Goal: Use online tool/utility: Utilize a website feature to perform a specific function

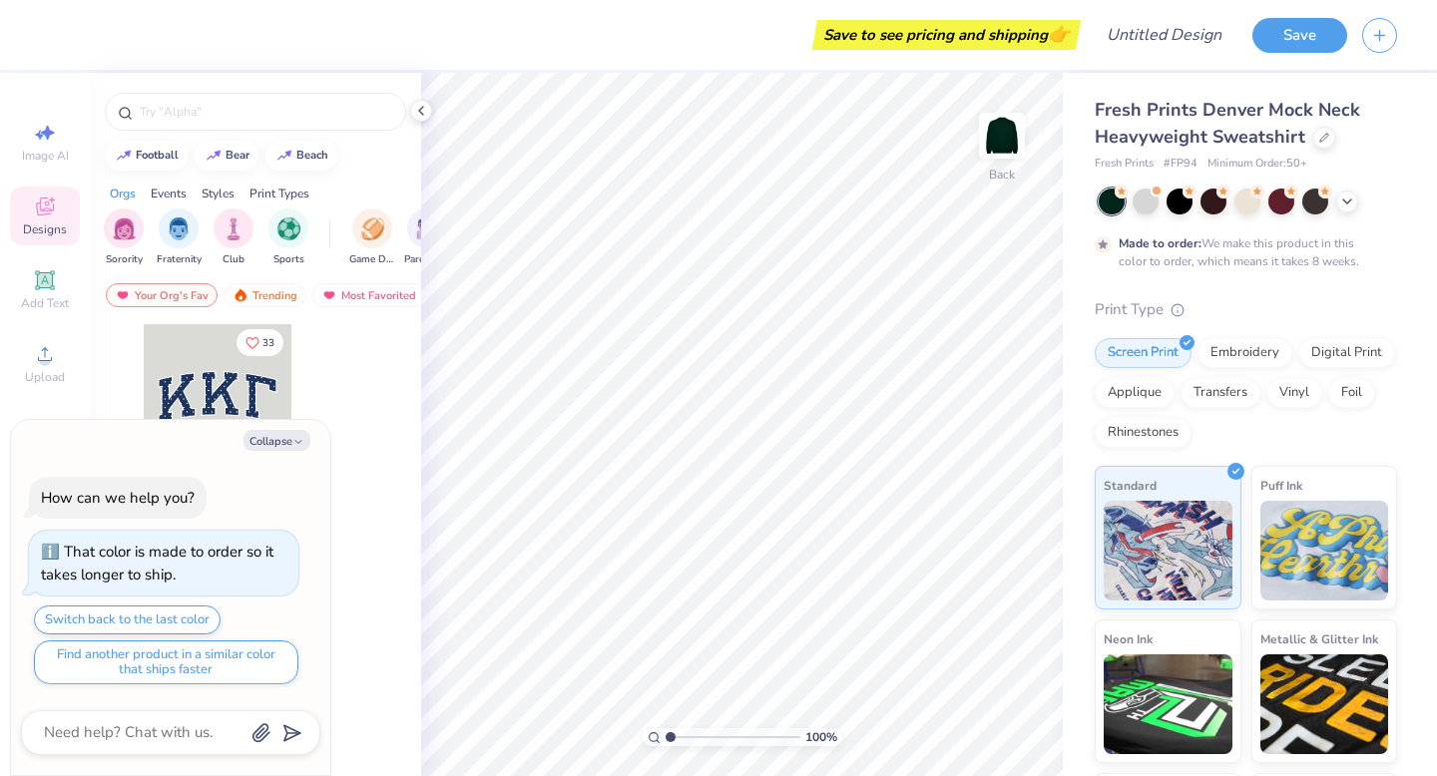
type textarea "x"
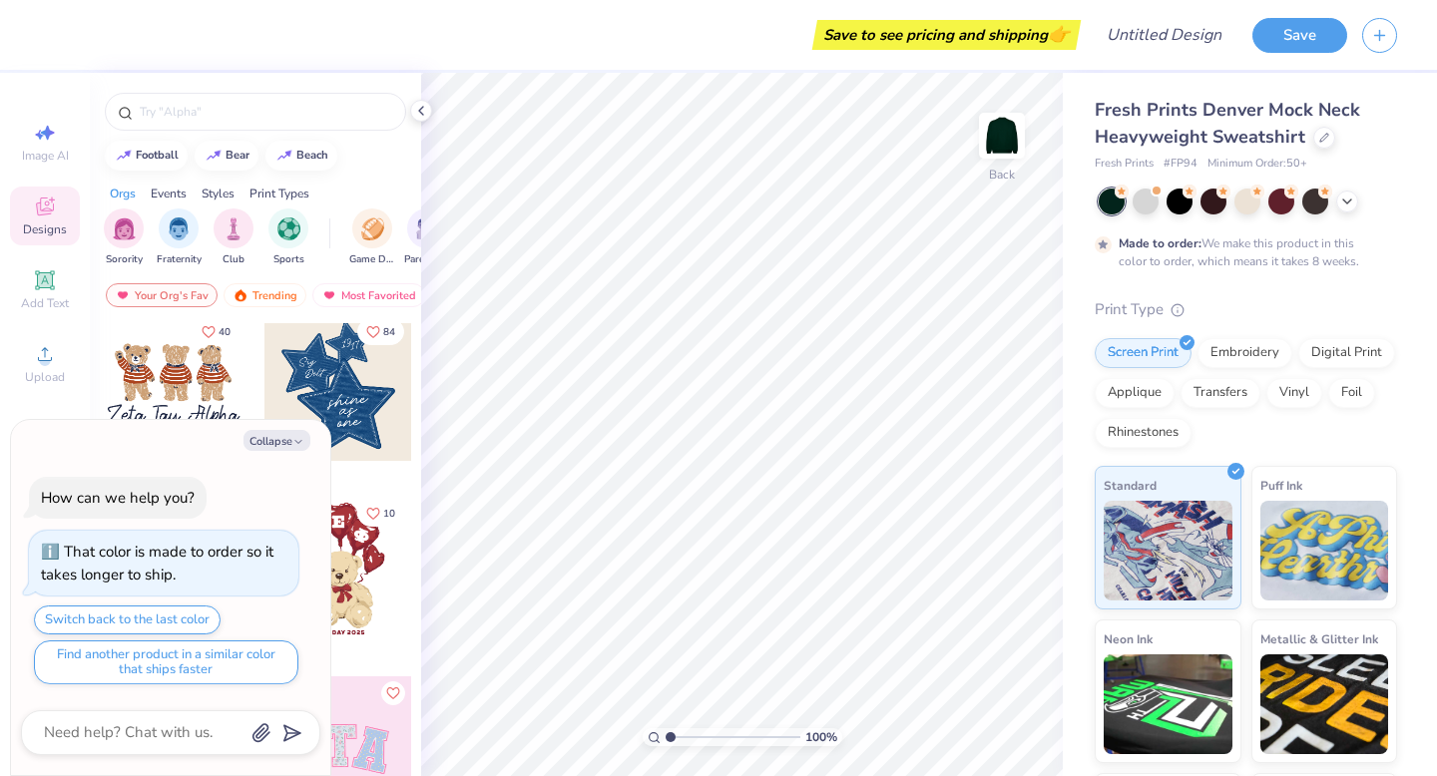
scroll to position [376, 0]
type input "1.05"
type textarea "x"
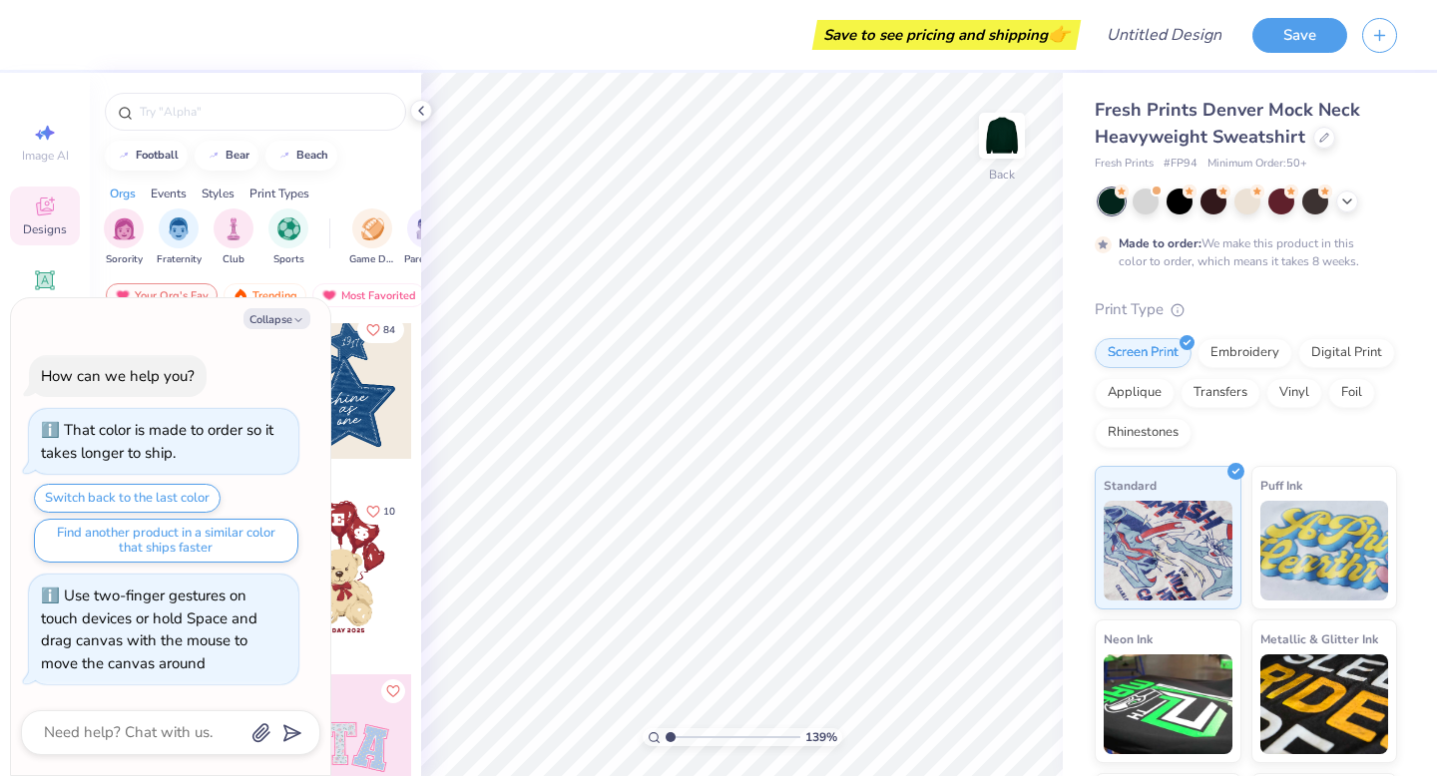
type input "1"
drag, startPoint x: 669, startPoint y: 739, endPoint x: 621, endPoint y: 742, distance: 48.0
click at [666, 742] on input "range" at bounding box center [733, 737] width 135 height 18
click at [281, 322] on button "Collapse" at bounding box center [276, 318] width 67 height 21
type textarea "x"
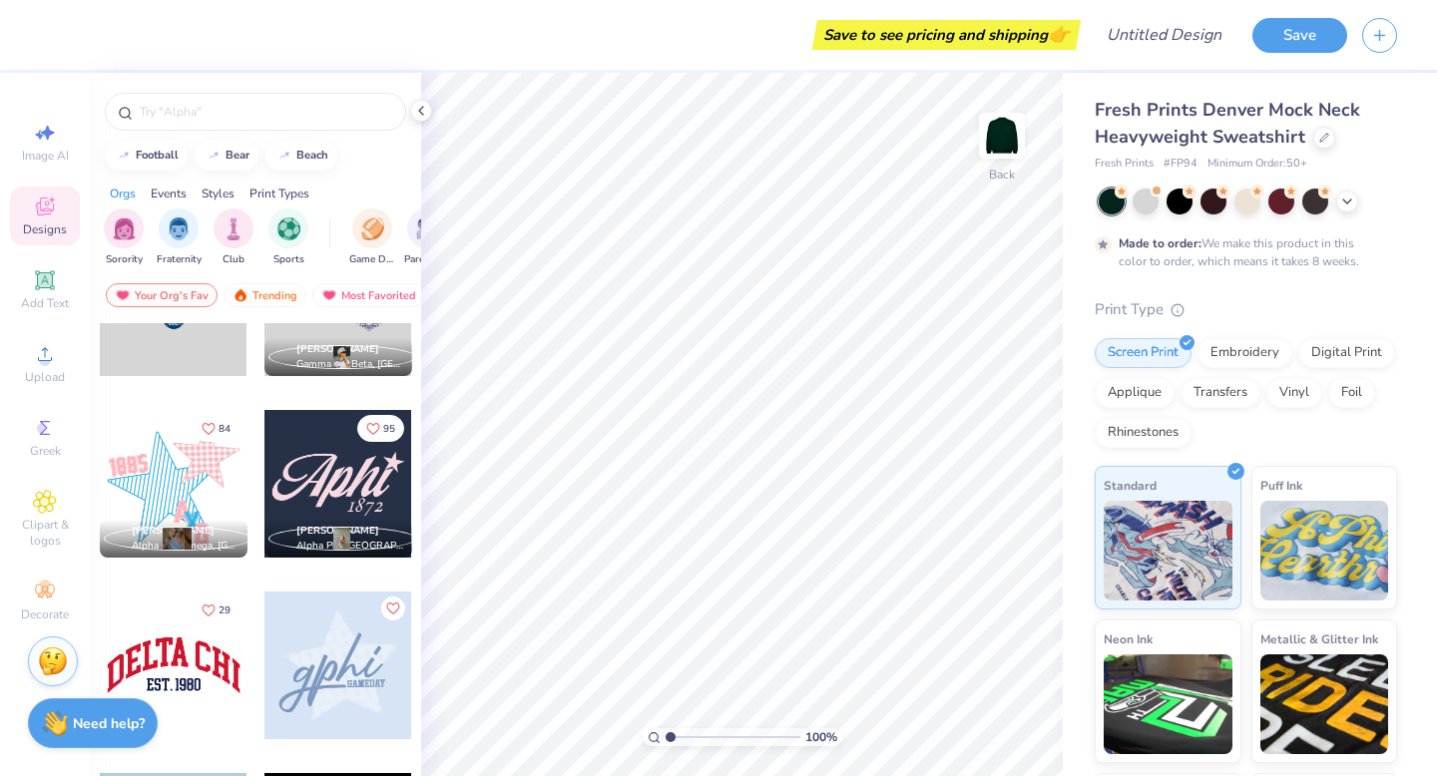
scroll to position [1184, 0]
click at [193, 664] on div at bounding box center [174, 667] width 148 height 148
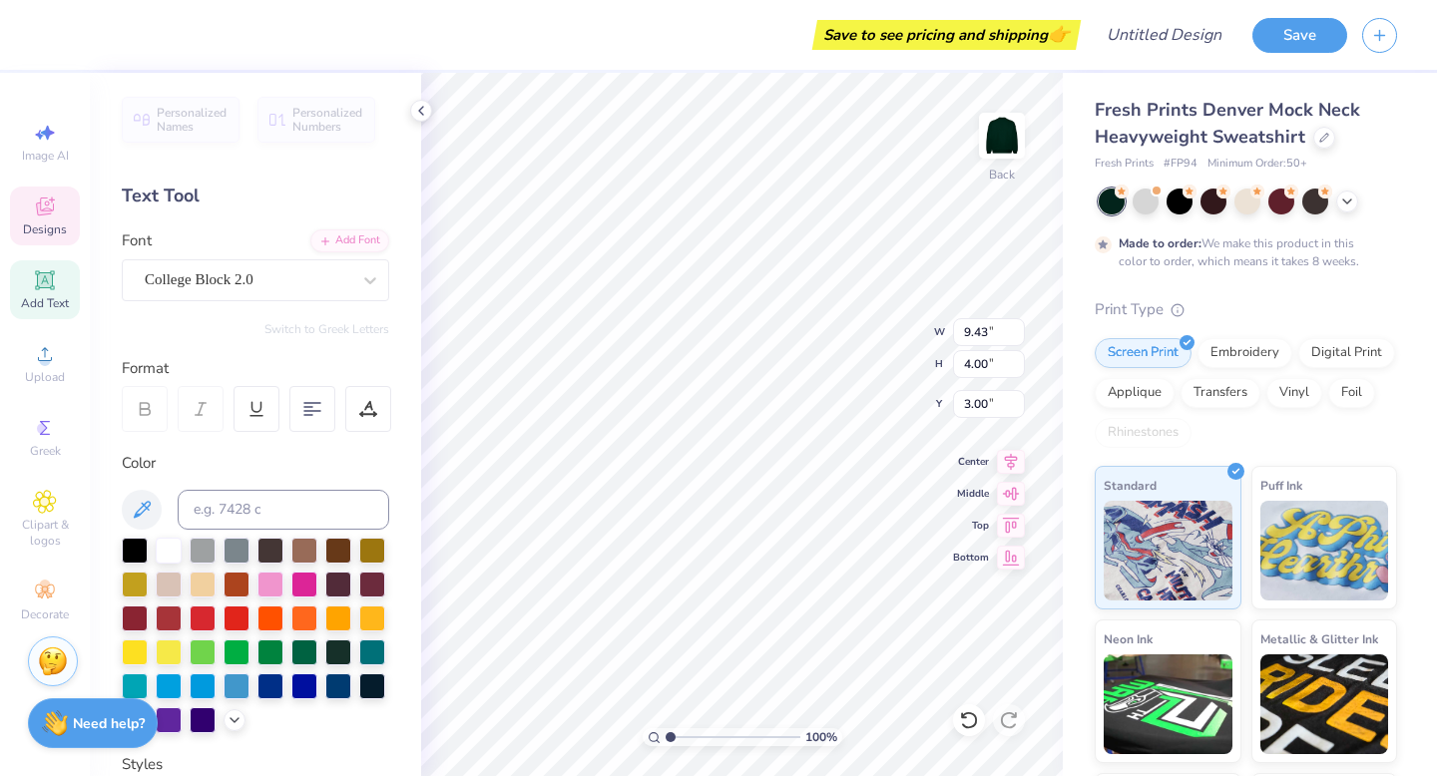
scroll to position [0, 2]
type textarea "[PERSON_NAME]"
click at [261, 557] on div at bounding box center [270, 549] width 26 height 26
click at [174, 551] on div at bounding box center [169, 549] width 26 height 26
click at [166, 552] on div at bounding box center [169, 549] width 26 height 26
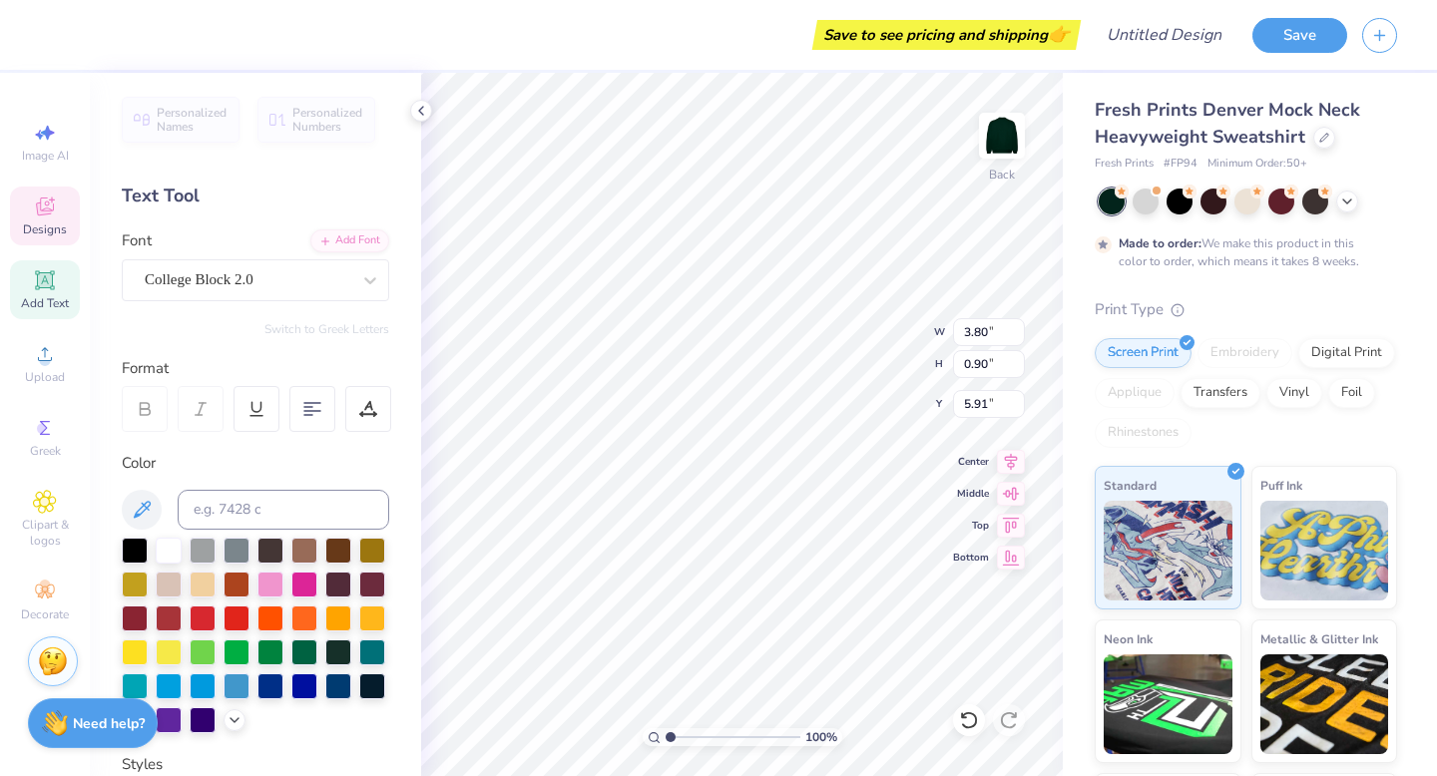
scroll to position [0, 3]
type textarea "ready, set , teach"
type input "6.23"
click at [1344, 198] on polyline at bounding box center [1347, 200] width 8 height 4
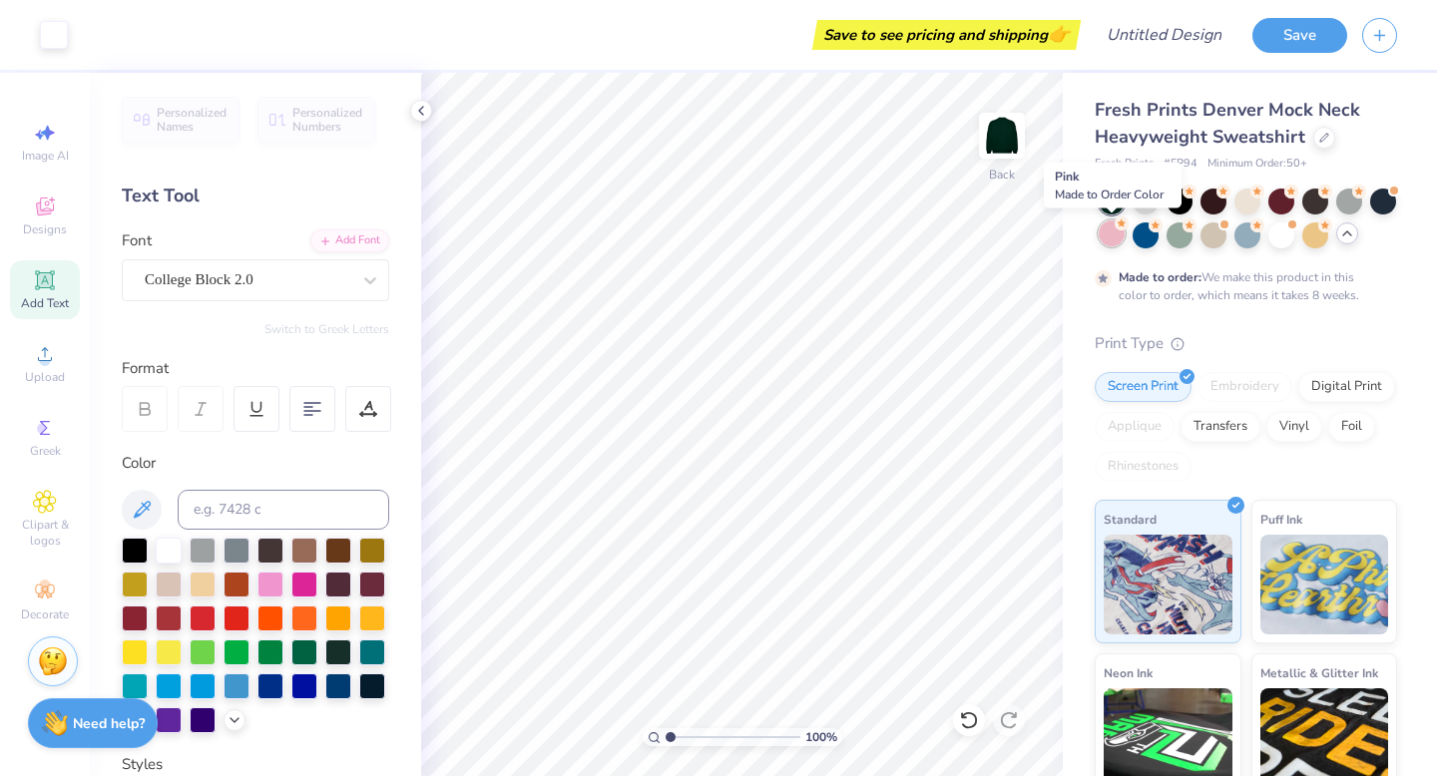
click at [1111, 235] on div at bounding box center [1112, 234] width 26 height 26
click at [1142, 245] on div at bounding box center [1146, 234] width 26 height 26
click at [1175, 235] on div at bounding box center [1180, 234] width 26 height 26
click at [1159, 232] on div at bounding box center [1146, 234] width 26 height 26
click at [1182, 233] on div at bounding box center [1180, 234] width 26 height 26
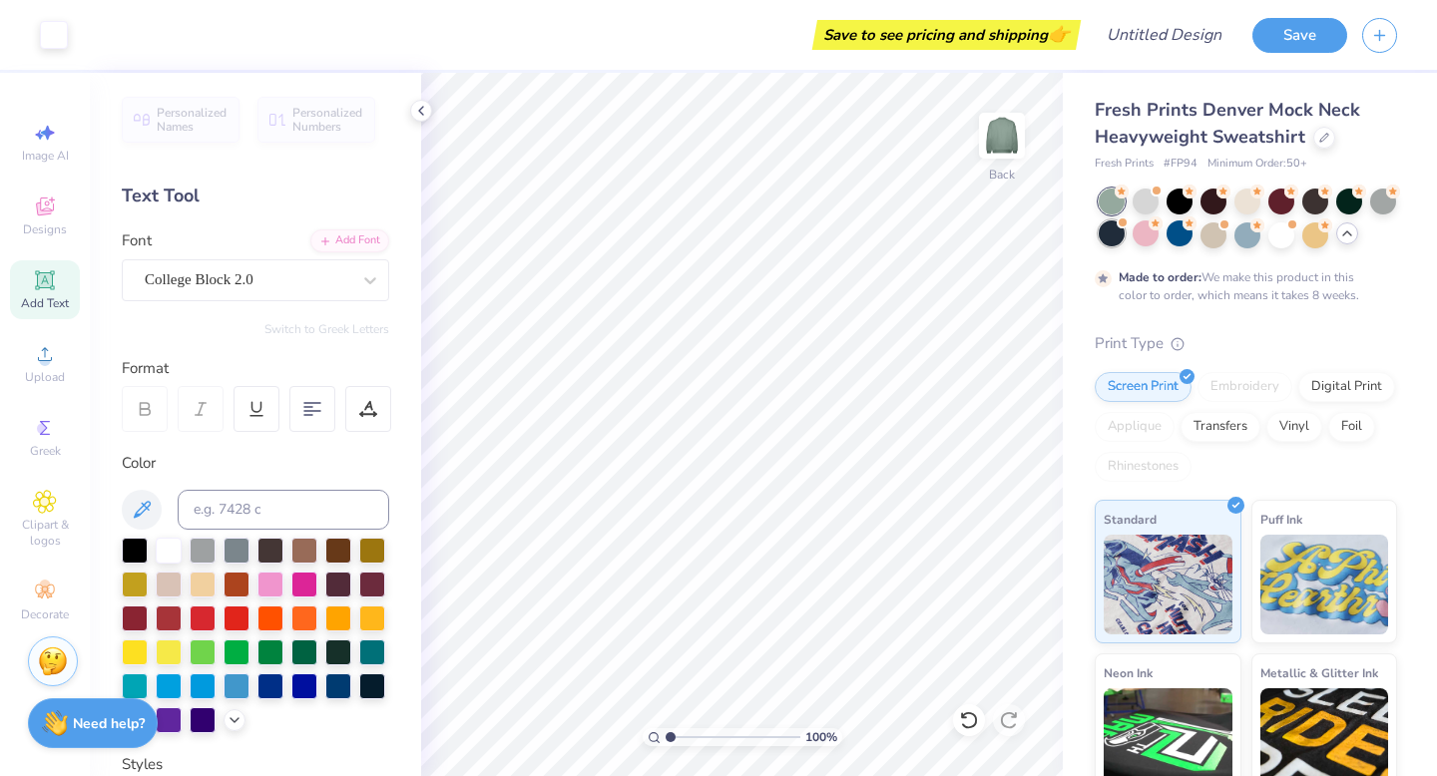
click at [1111, 240] on div at bounding box center [1112, 234] width 26 height 26
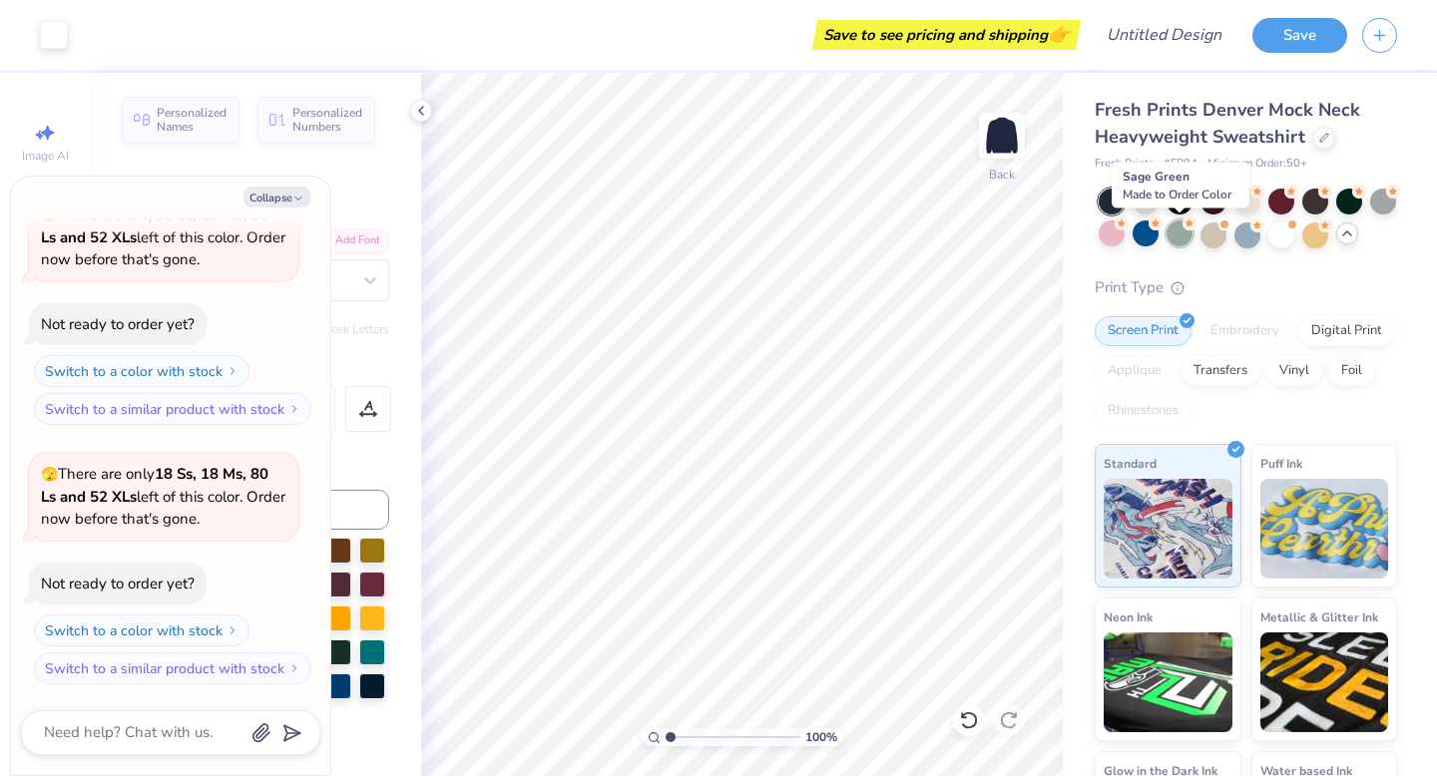
click at [1180, 243] on div at bounding box center [1180, 234] width 26 height 26
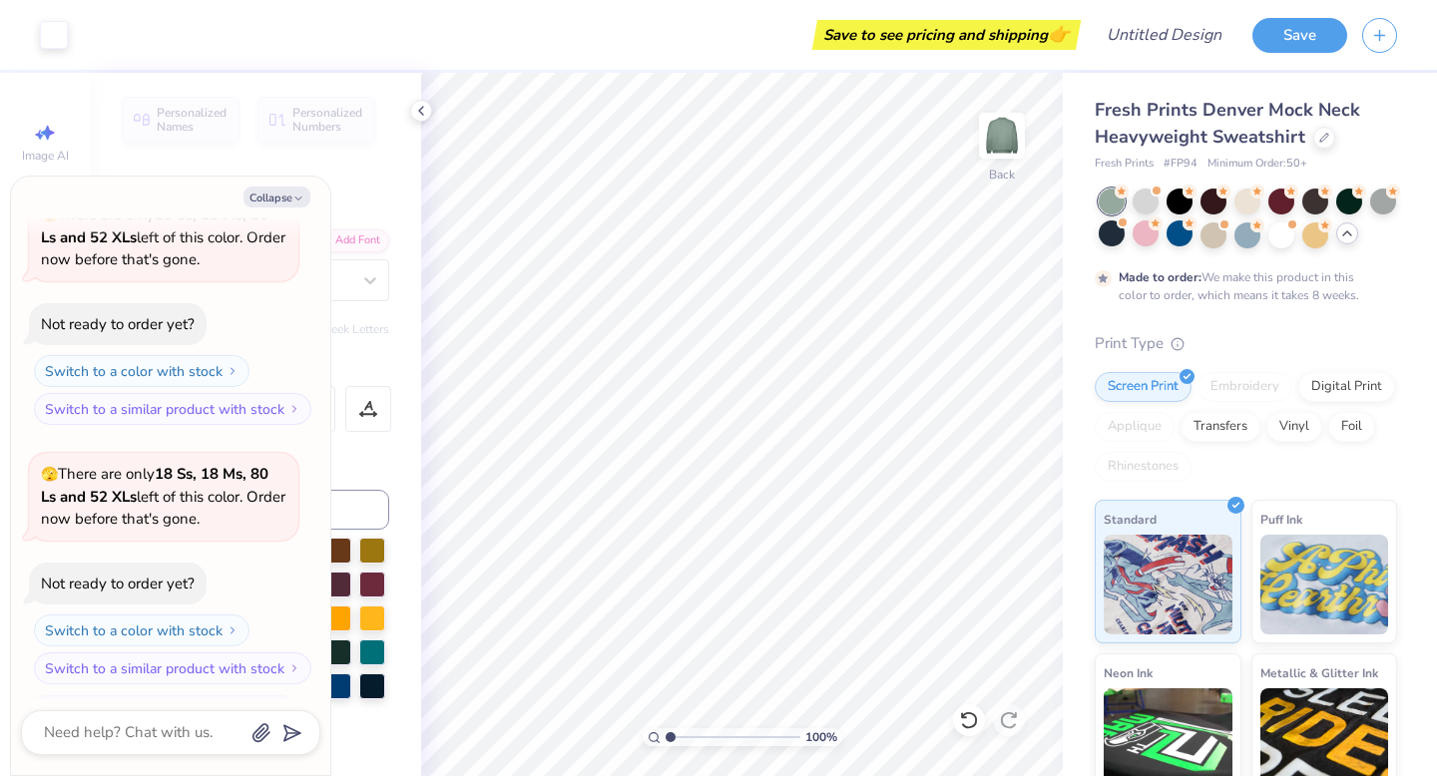
scroll to position [663, 0]
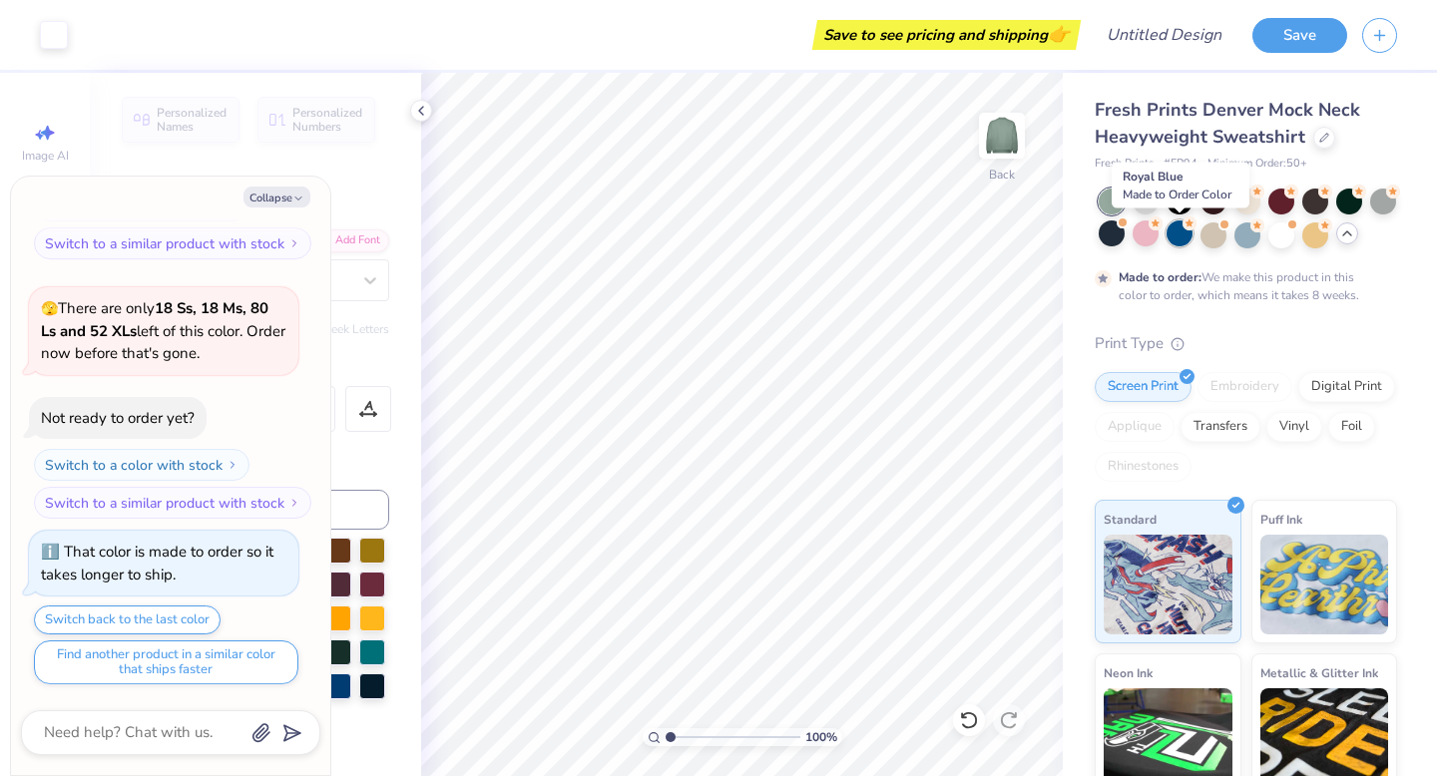
click at [1182, 239] on div at bounding box center [1180, 234] width 26 height 26
click at [1150, 207] on div at bounding box center [1146, 200] width 26 height 26
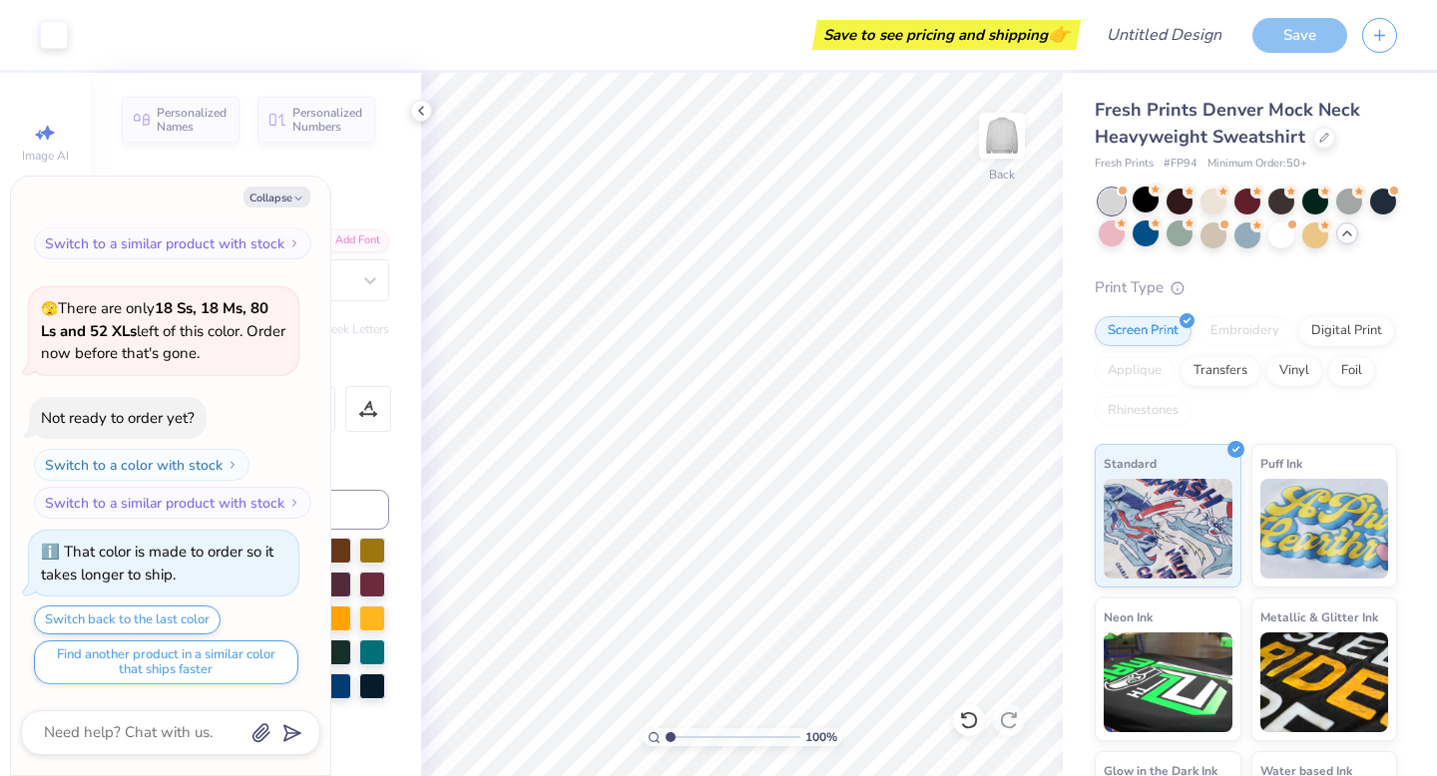
scroll to position [1021, 0]
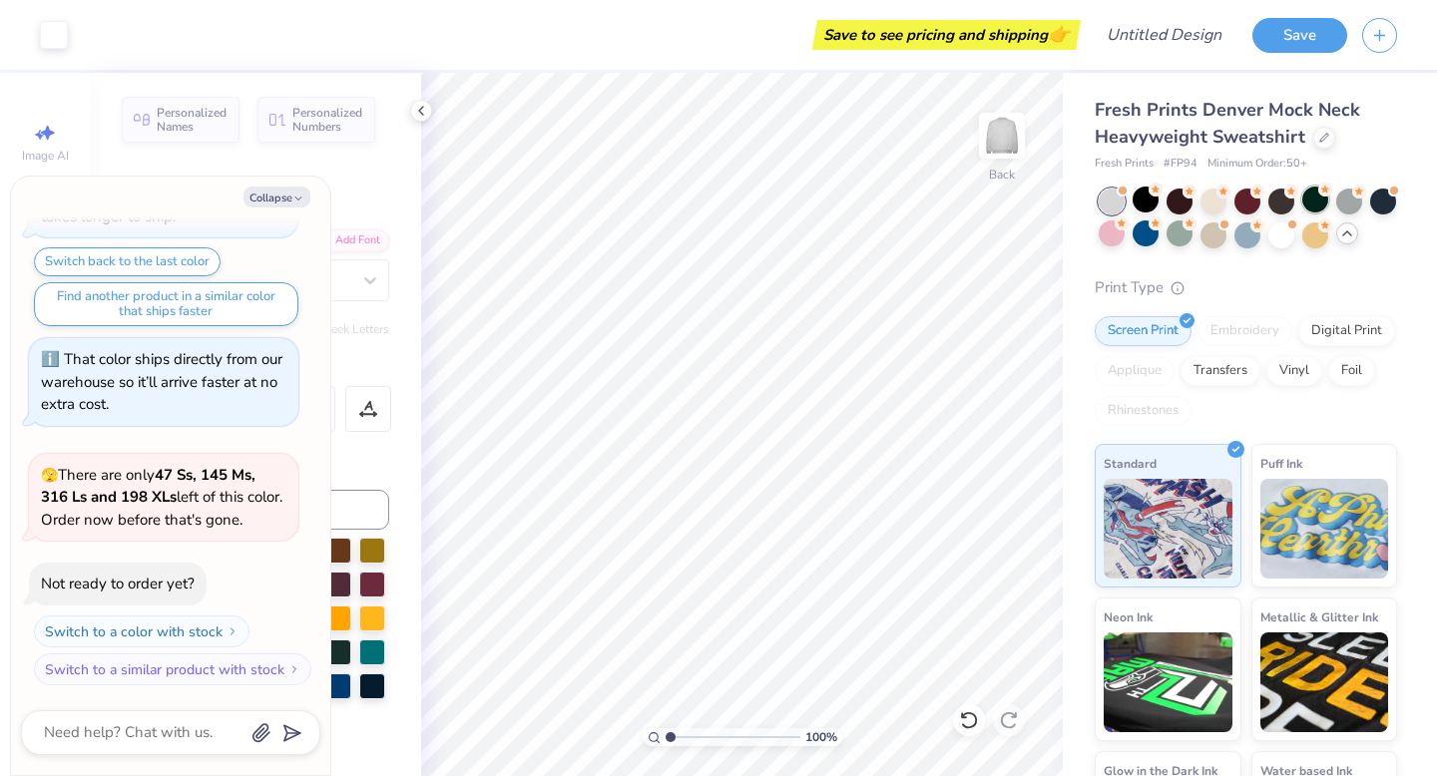
click at [1318, 202] on div at bounding box center [1315, 200] width 26 height 26
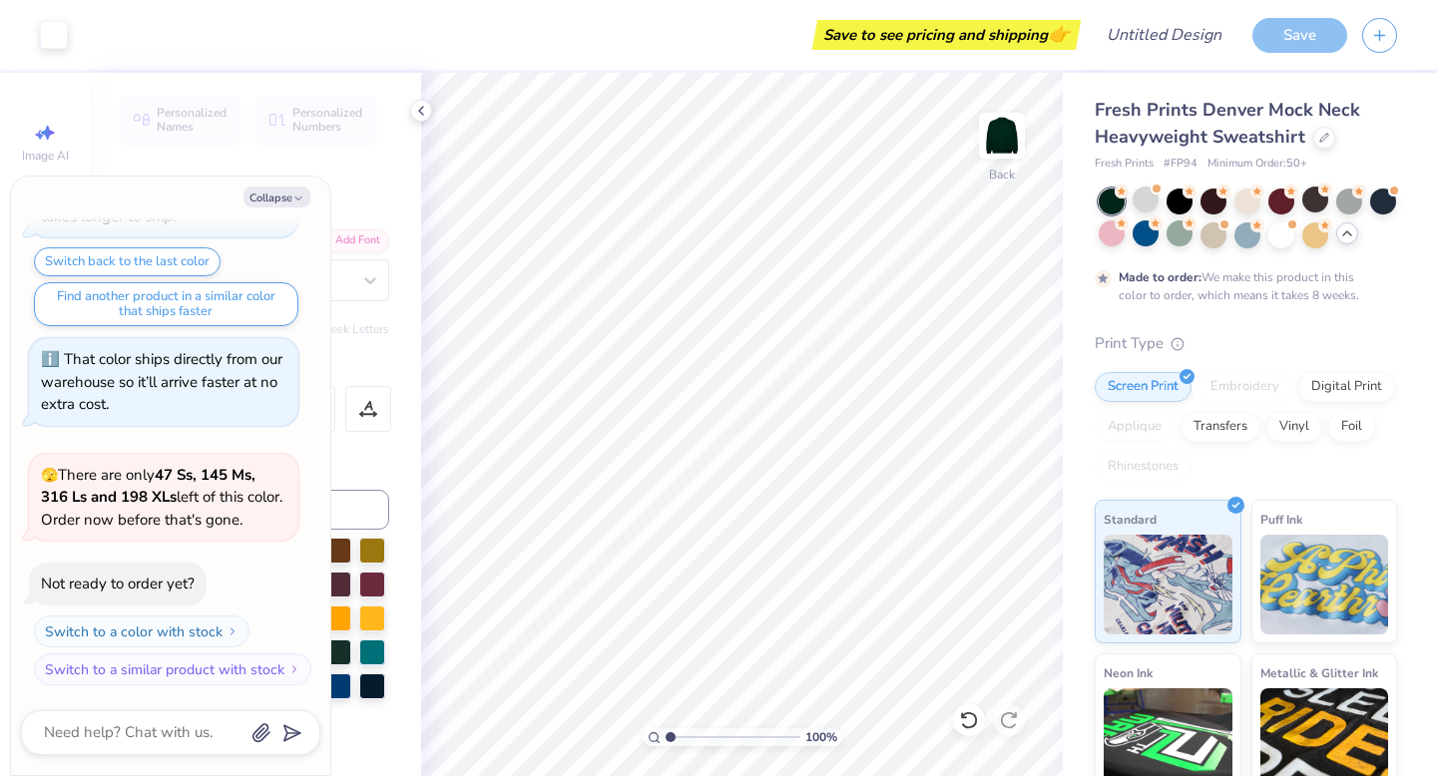
scroll to position [1186, 0]
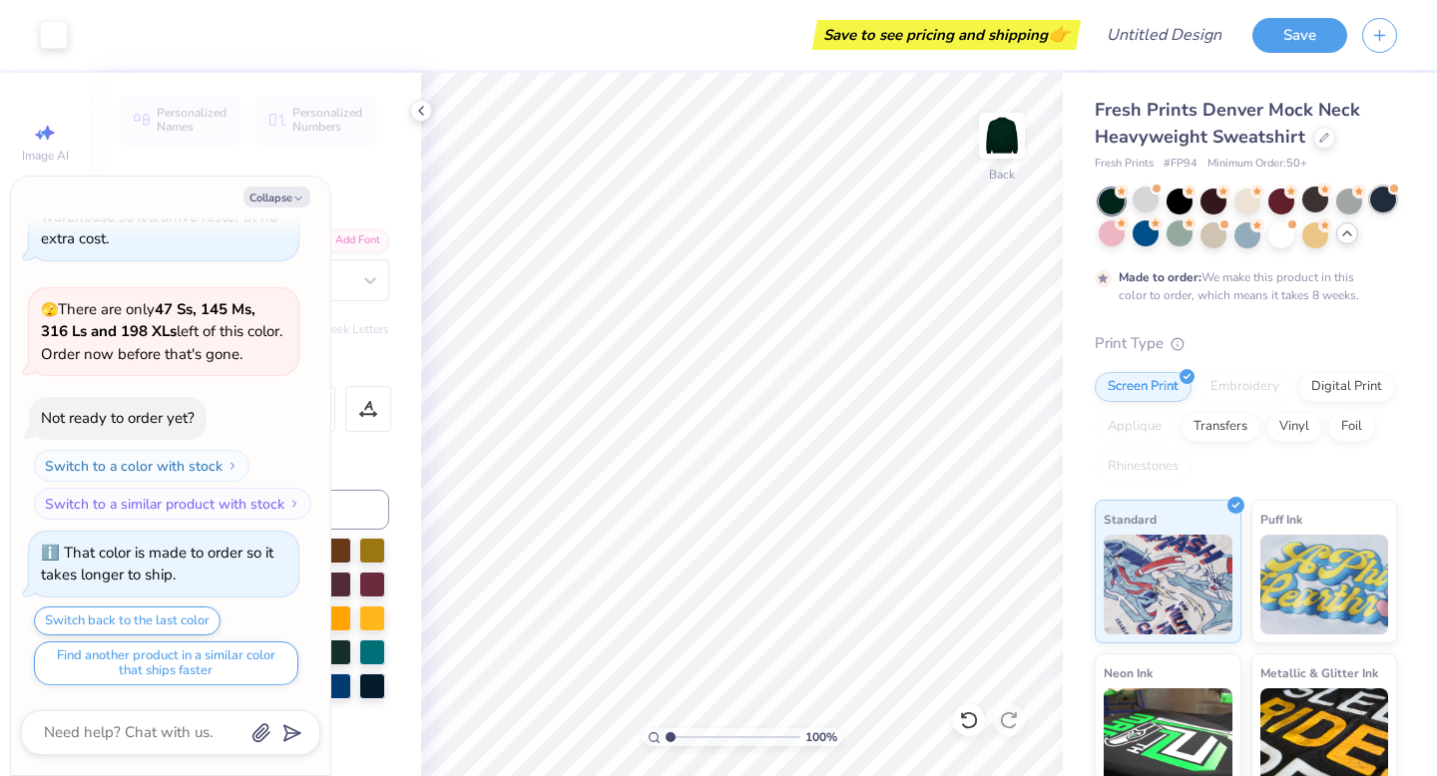
click at [1387, 209] on div at bounding box center [1383, 200] width 26 height 26
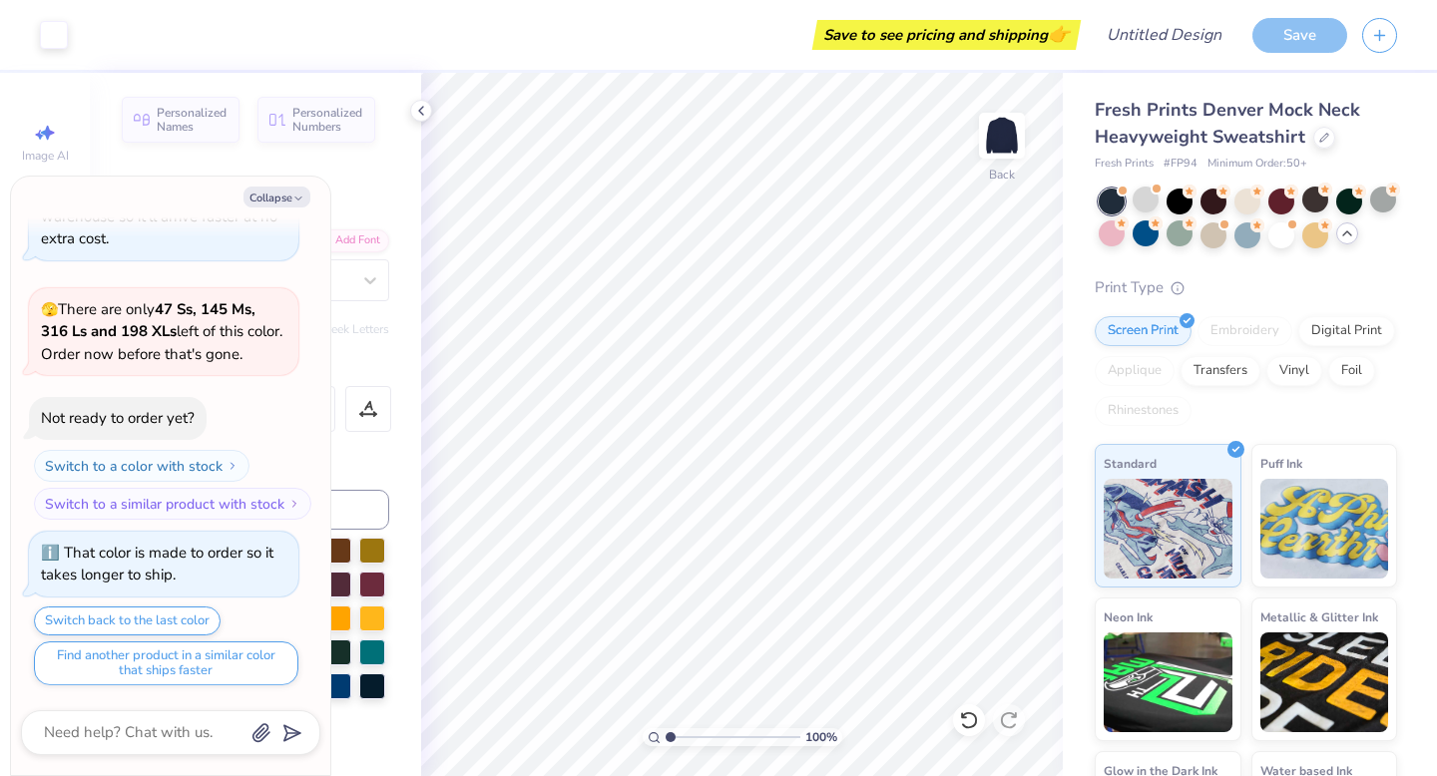
scroll to position [1546, 0]
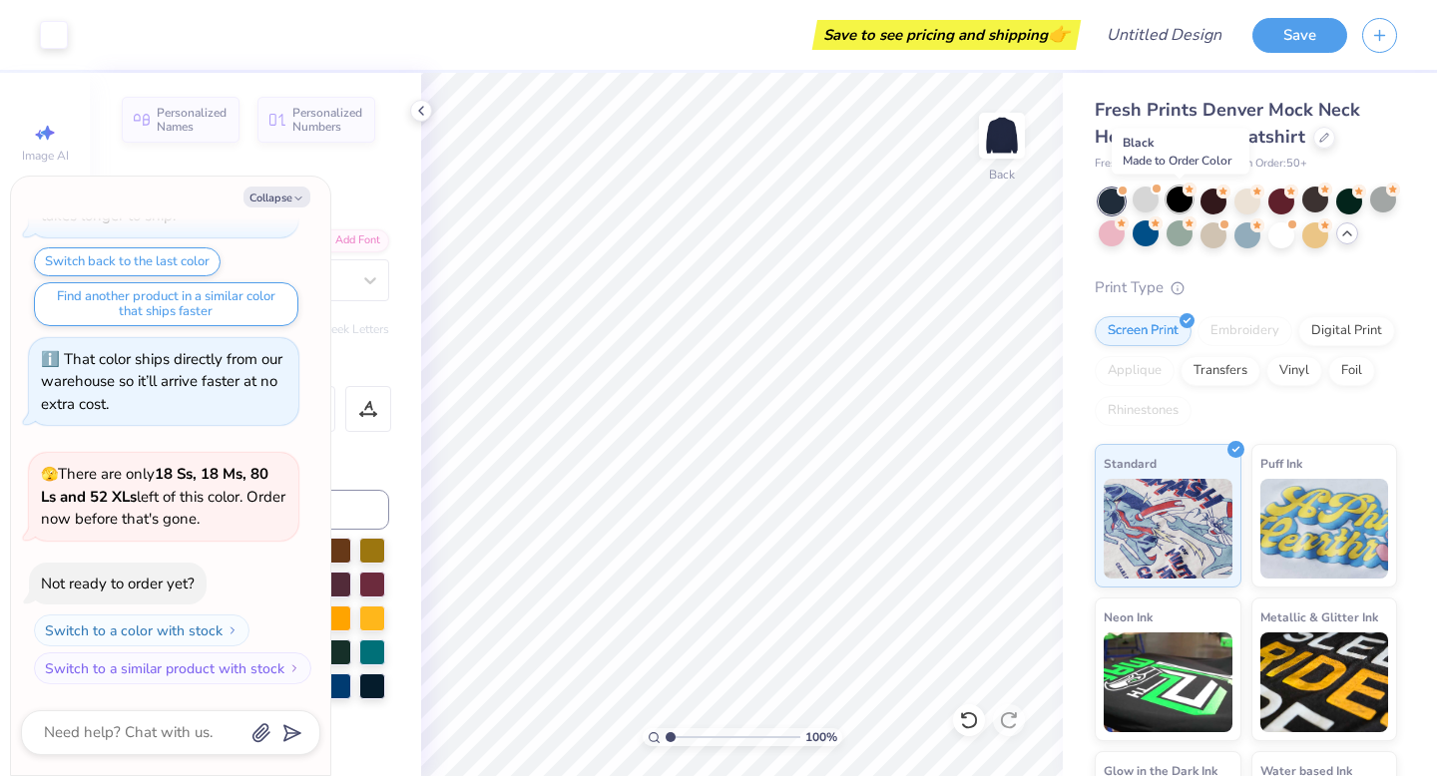
click at [1172, 201] on div at bounding box center [1180, 200] width 26 height 26
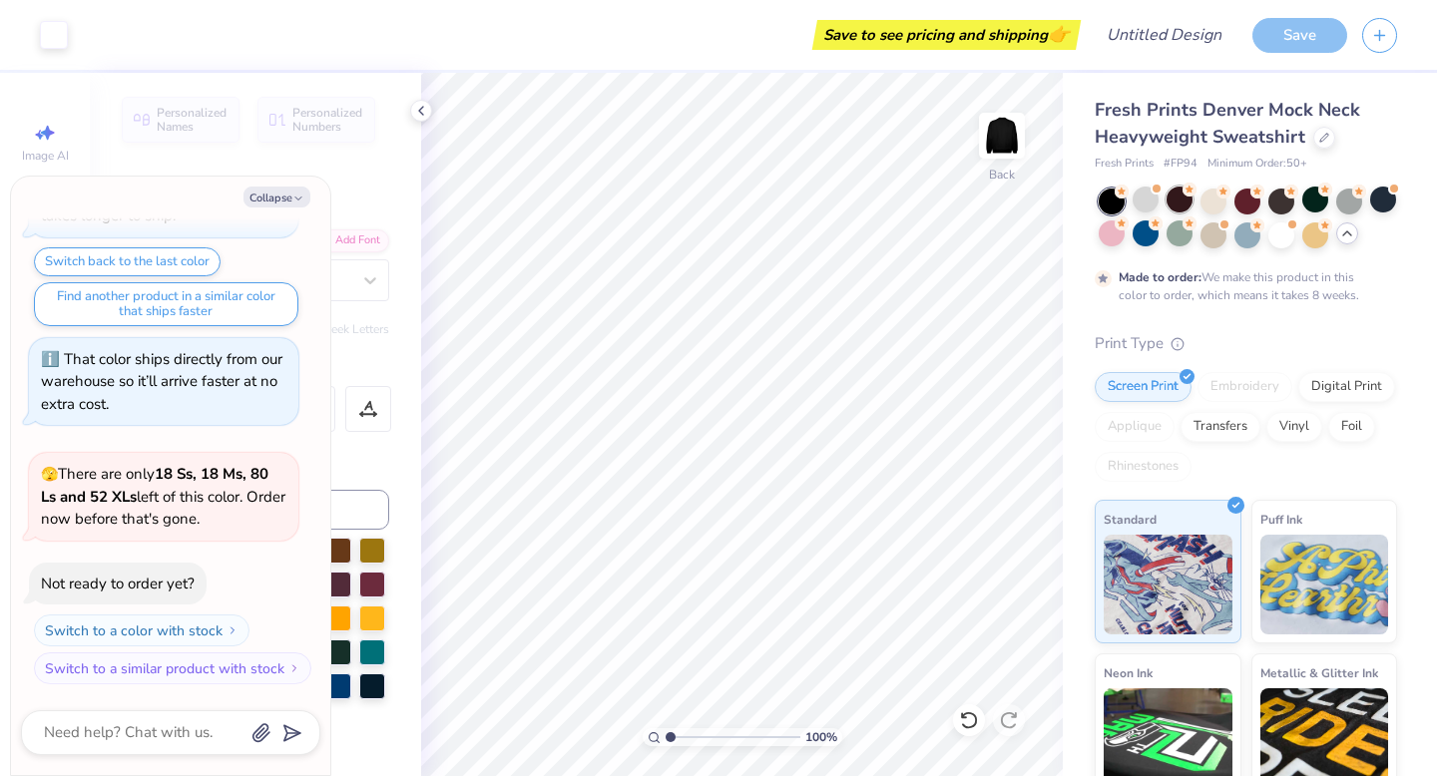
scroll to position [1711, 0]
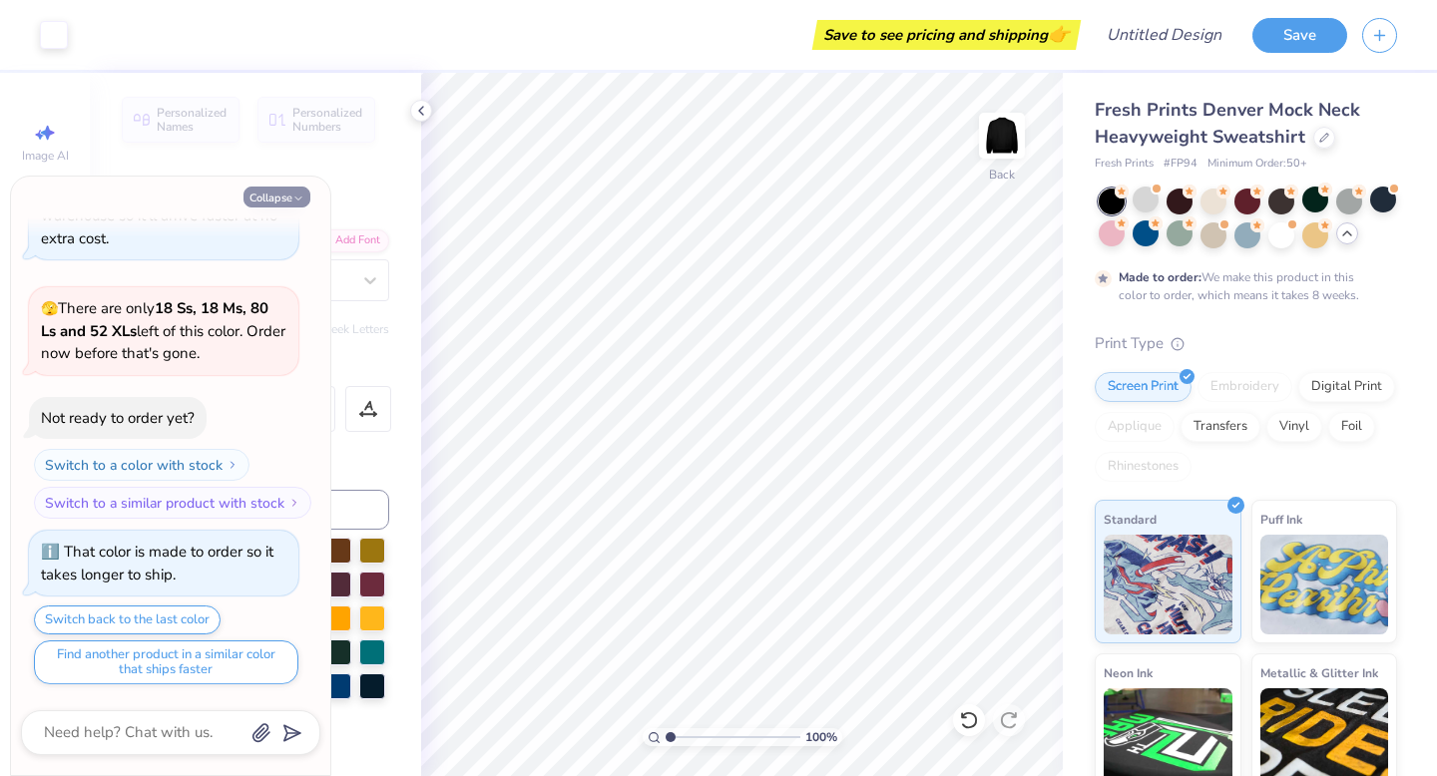
click at [285, 201] on button "Collapse" at bounding box center [276, 197] width 67 height 21
type textarea "x"
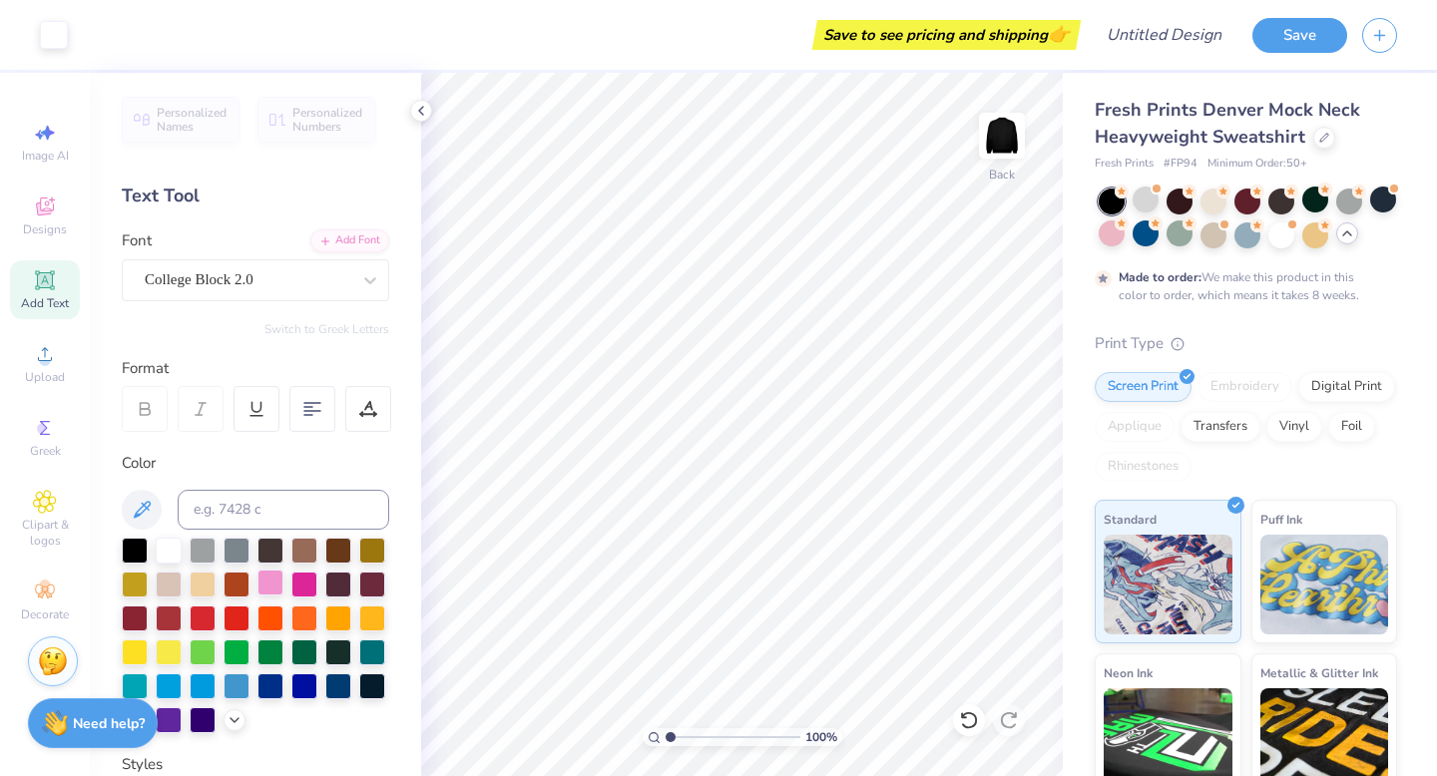
click at [269, 582] on div at bounding box center [270, 583] width 26 height 26
click at [181, 550] on div at bounding box center [169, 549] width 26 height 26
